Goal: Task Accomplishment & Management: Use online tool/utility

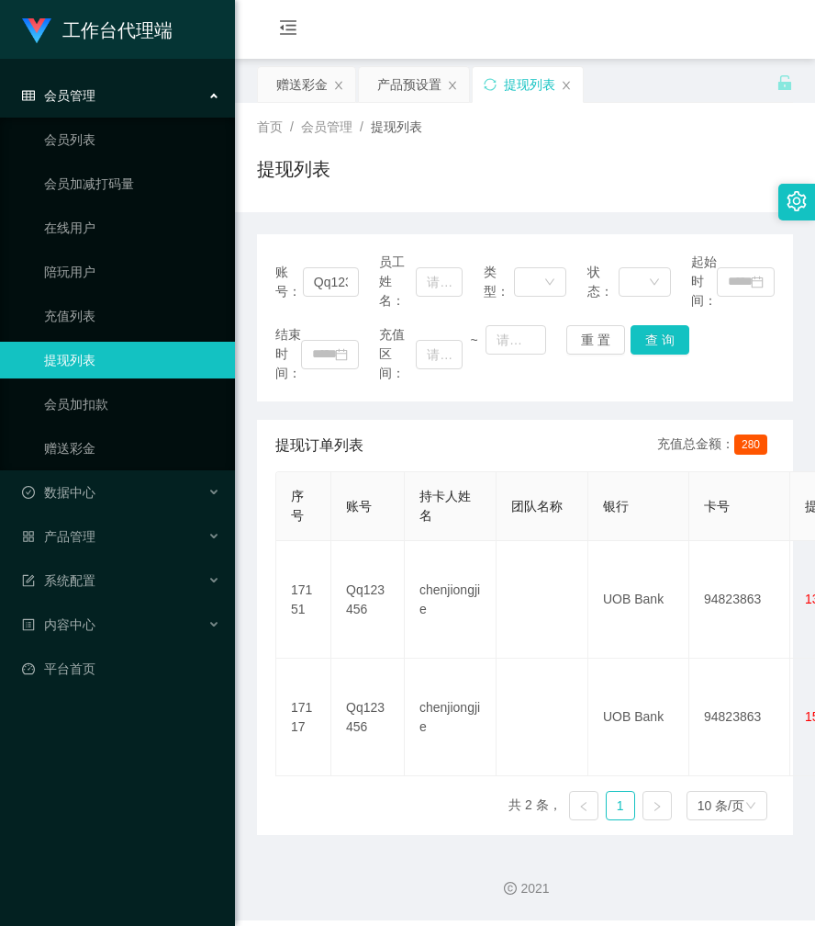
click at [485, 199] on div "首页 / 会员管理 / 提现列表 / 提现列表" at bounding box center [525, 157] width 580 height 109
click at [309, 90] on div "赠送彩金" at bounding box center [301, 84] width 51 height 35
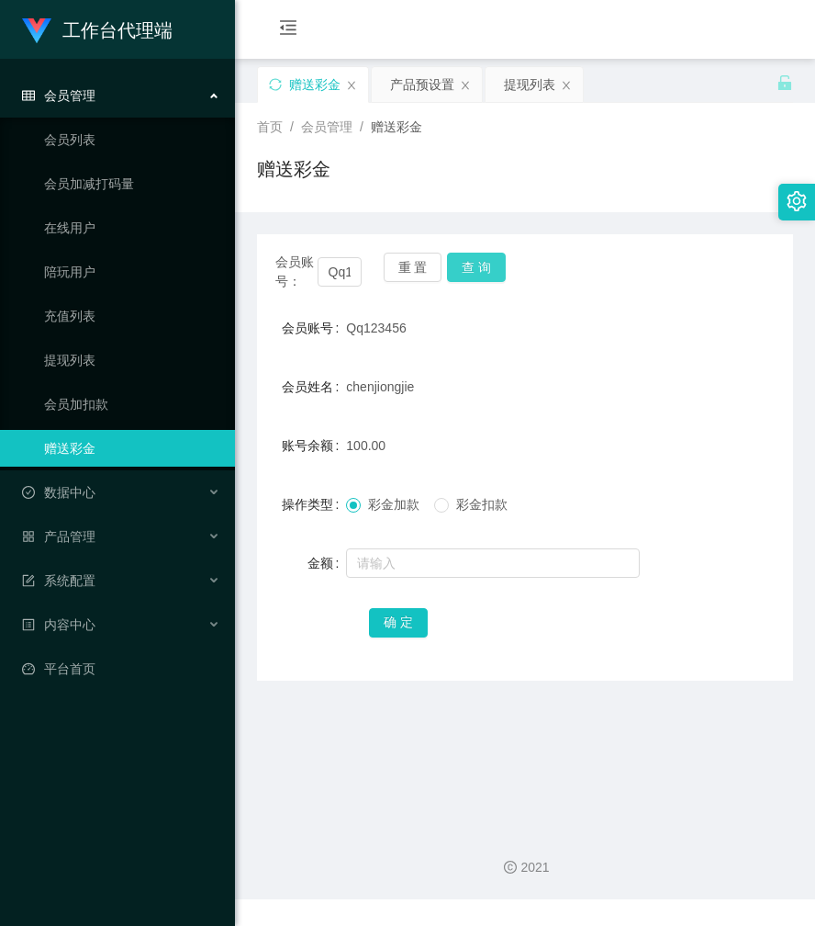
click at [486, 265] on button "查 询" at bounding box center [476, 267] width 59 height 29
click at [486, 265] on div "会员账号： Qq123456 重 置 查 询" at bounding box center [525, 272] width 536 height 39
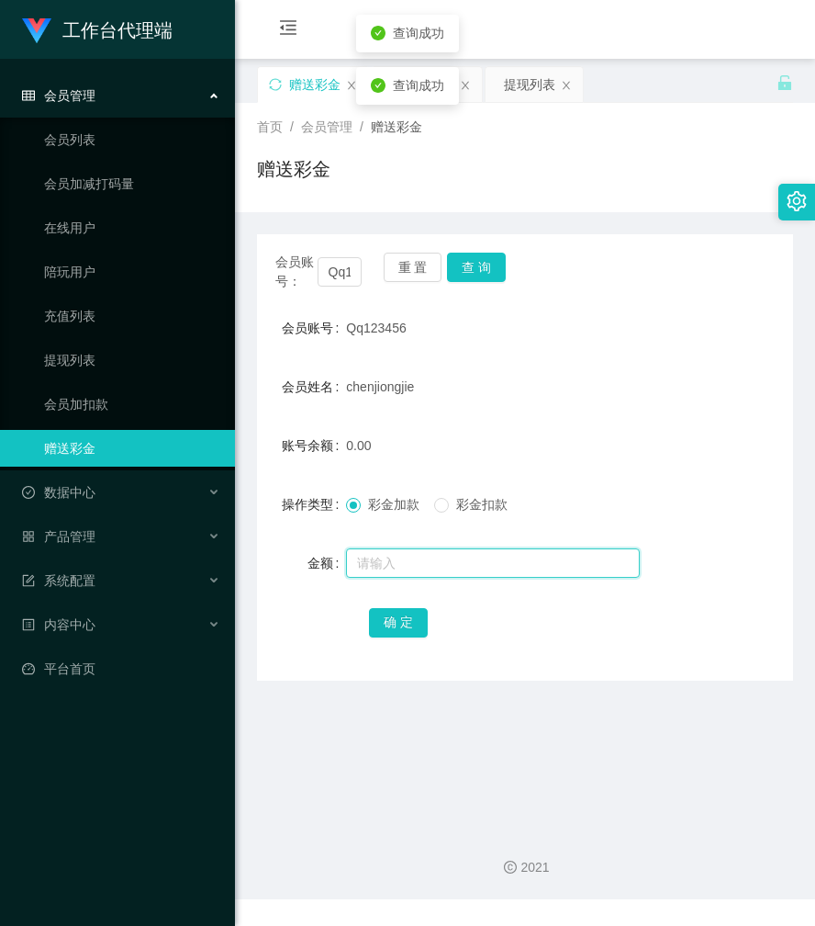
click at [391, 571] on input "text" at bounding box center [493, 562] width 294 height 29
type input "80"
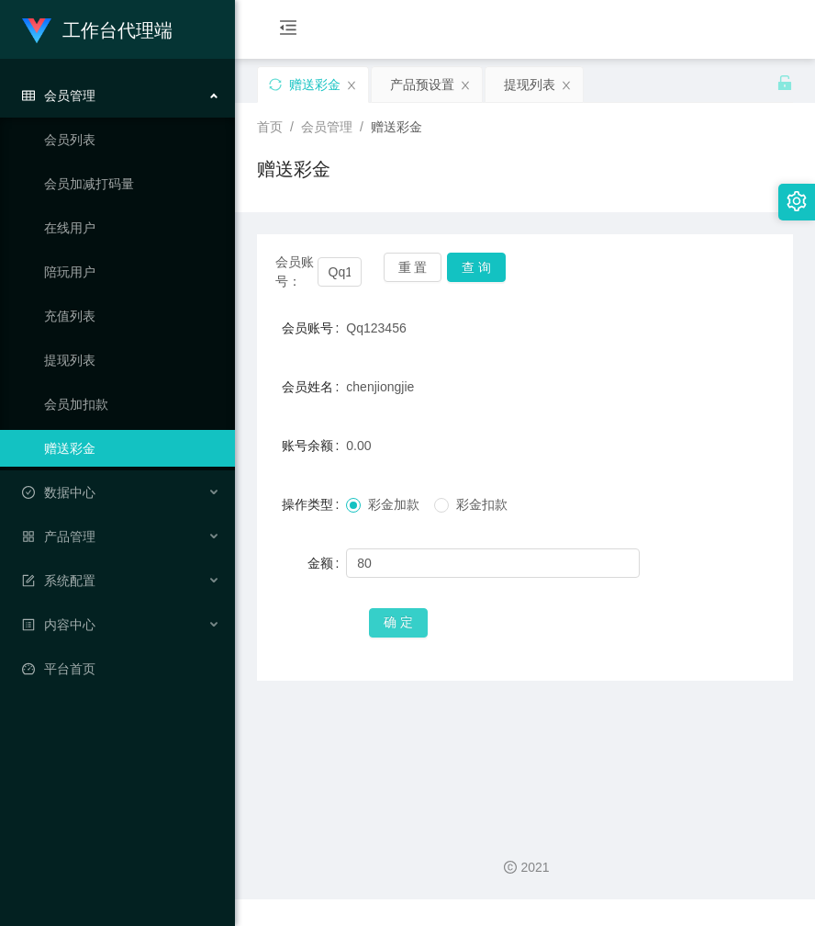
click at [394, 621] on button "确 定" at bounding box center [398, 622] width 59 height 29
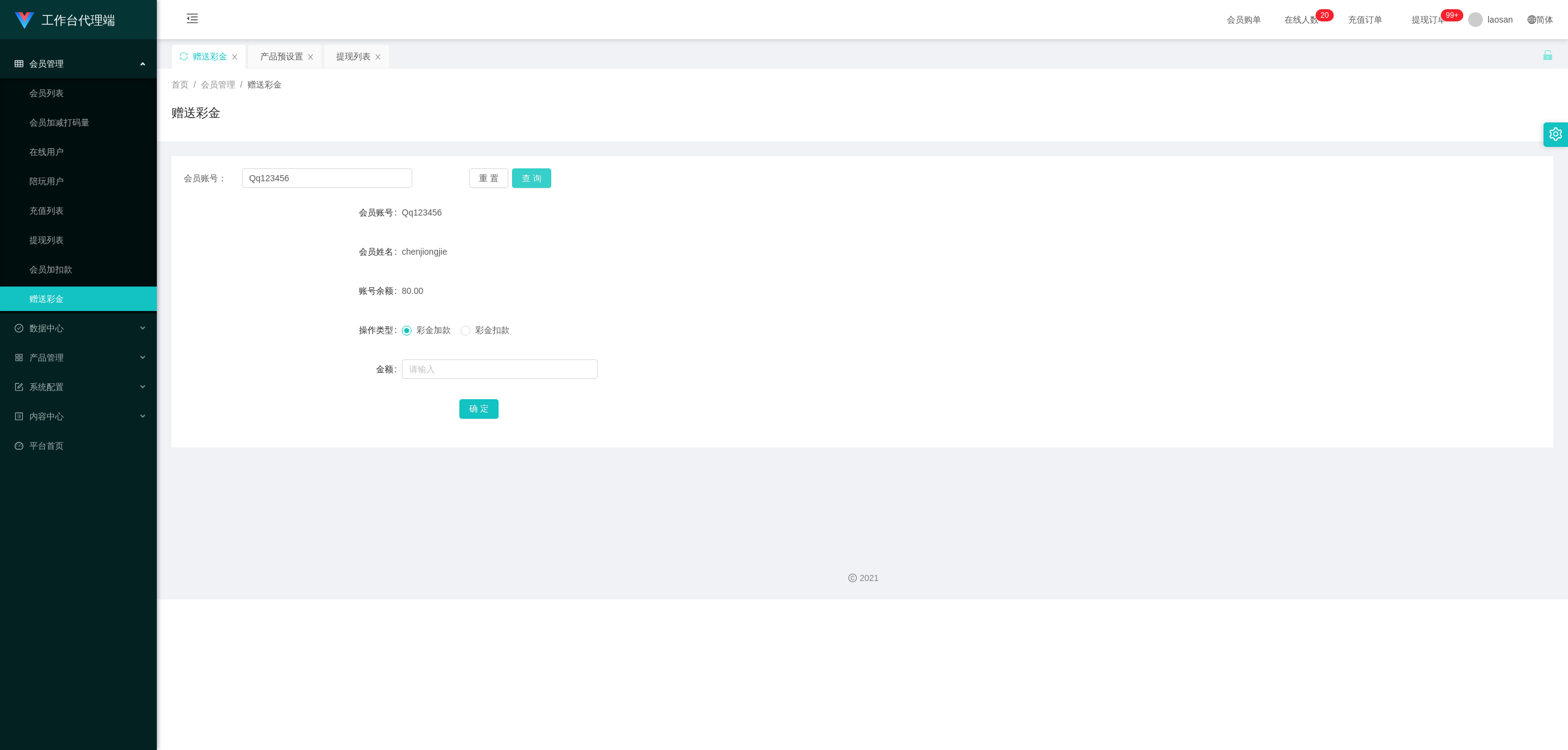
click at [530, 175] on button "查 询" at bounding box center [532, 178] width 39 height 19
click at [361, 59] on div "提现列表" at bounding box center [353, 56] width 34 height 23
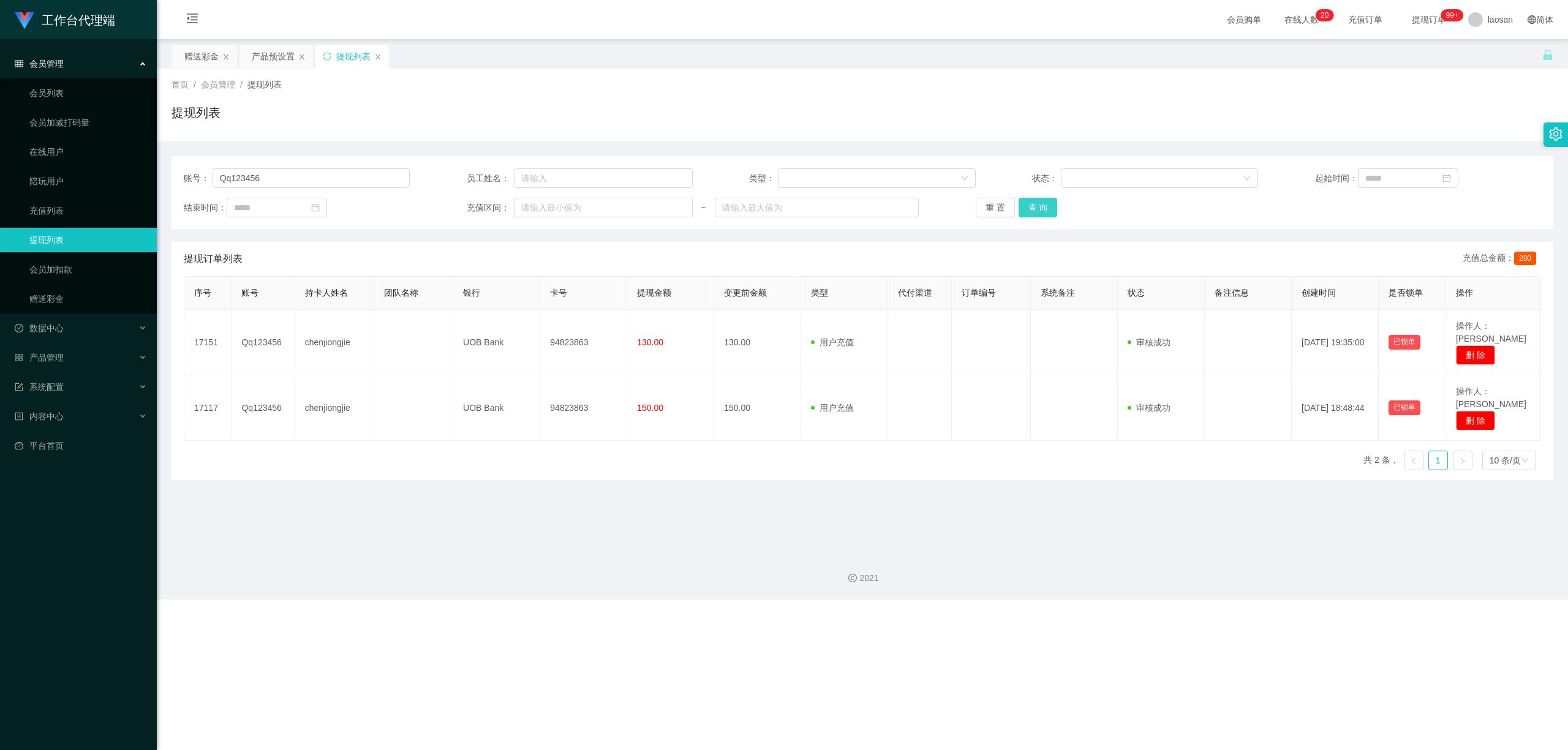
drag, startPoint x: 1030, startPoint y: 208, endPoint x: 1035, endPoint y: 202, distance: 7.8
click at [544, 208] on button "查 询" at bounding box center [1038, 207] width 39 height 19
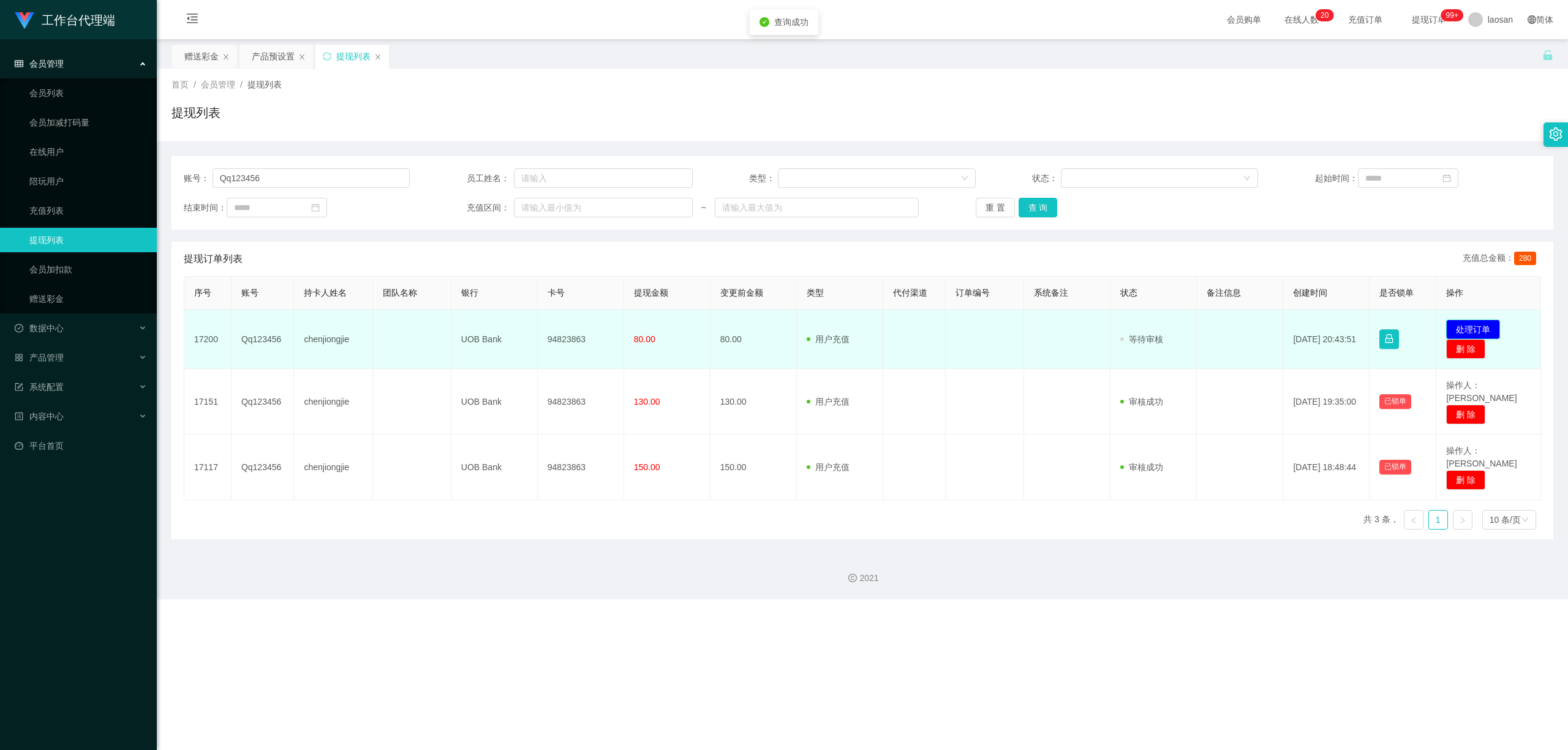
click at [544, 329] on button "处理订单" at bounding box center [1473, 329] width 54 height 19
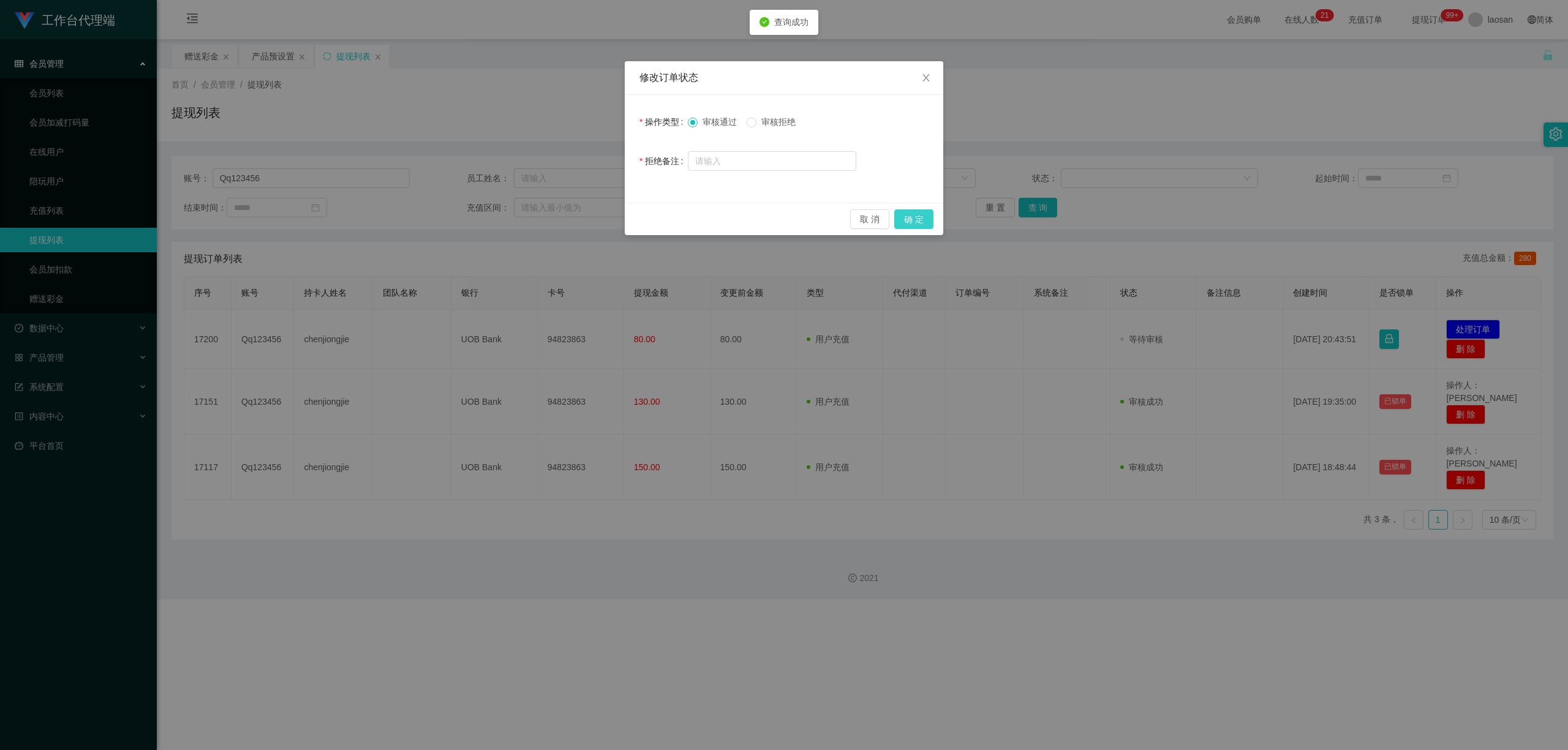
click at [544, 218] on button "确 定" at bounding box center [914, 219] width 39 height 19
